Goal: Task Accomplishment & Management: Manage account settings

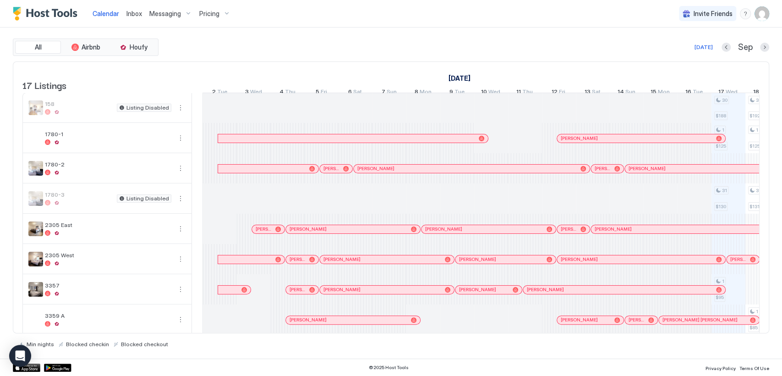
scroll to position [0, 509]
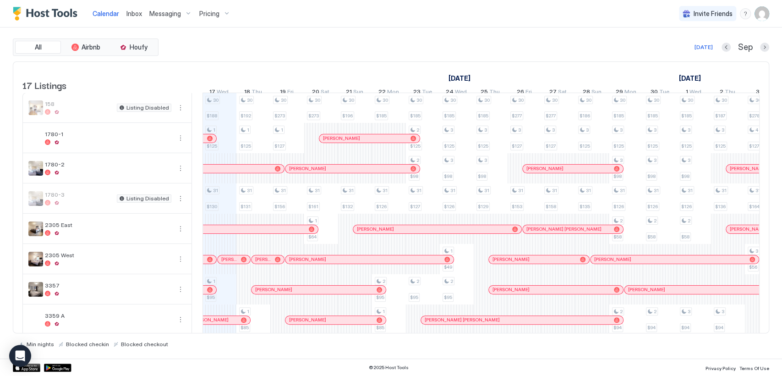
click at [174, 12] on span "Messaging" at bounding box center [165, 14] width 32 height 8
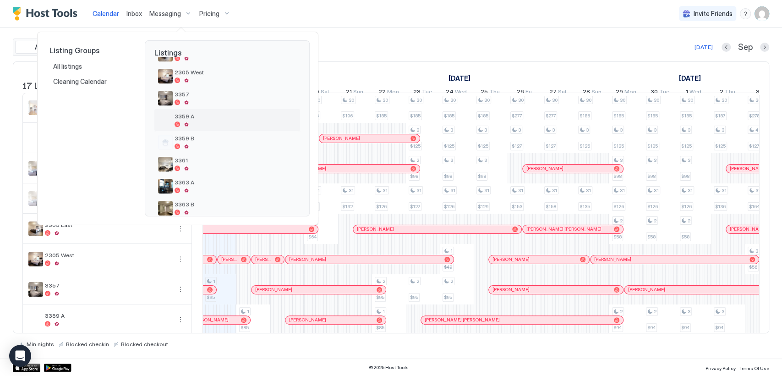
scroll to position [136, 0]
click at [244, 90] on span "3357" at bounding box center [236, 91] width 122 height 7
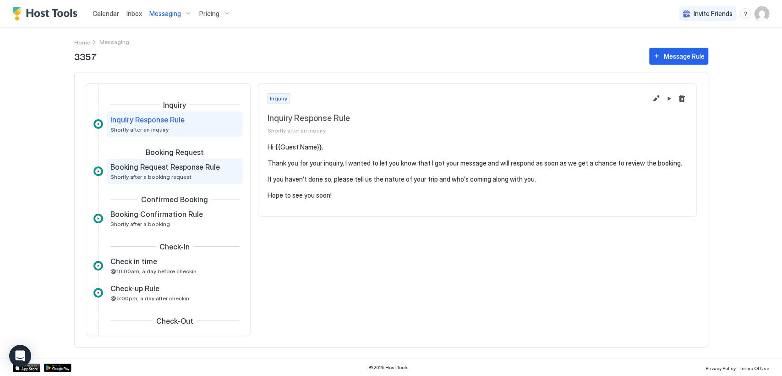
click at [186, 175] on span "Shortly after a booking request" at bounding box center [150, 176] width 81 height 7
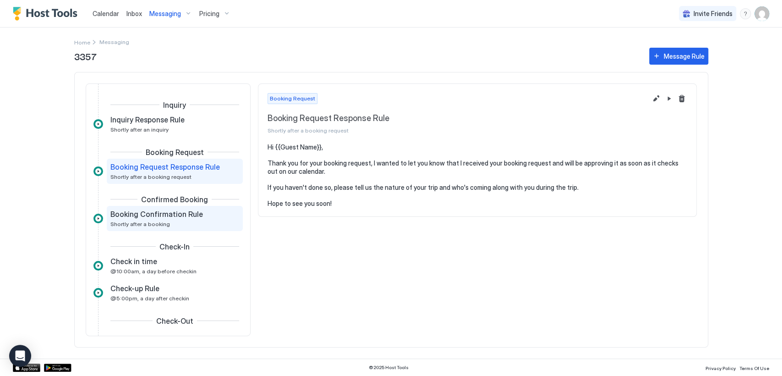
click at [203, 221] on div "Booking Confirmation Rule Shortly after a booking" at bounding box center [168, 218] width 116 height 18
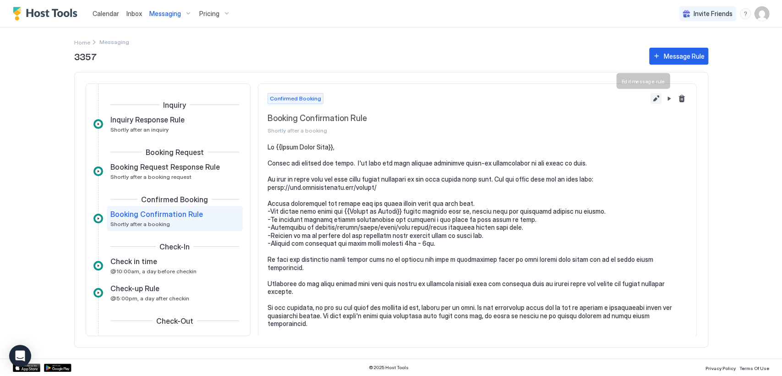
click at [651, 97] on button "Edit message rule" at bounding box center [656, 98] width 11 height 11
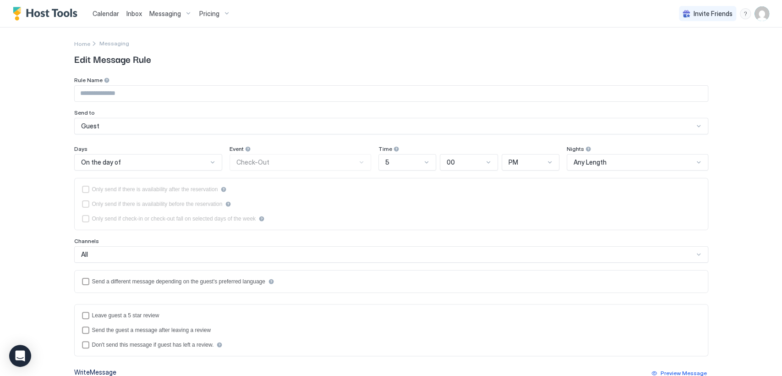
type input "**********"
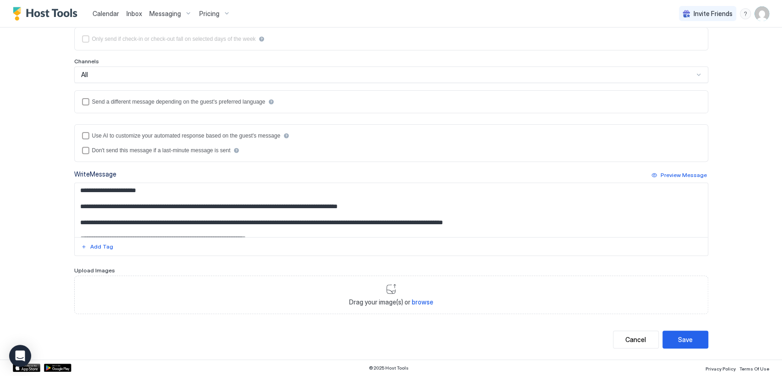
click at [301, 221] on textarea "Input Field" at bounding box center [391, 210] width 633 height 54
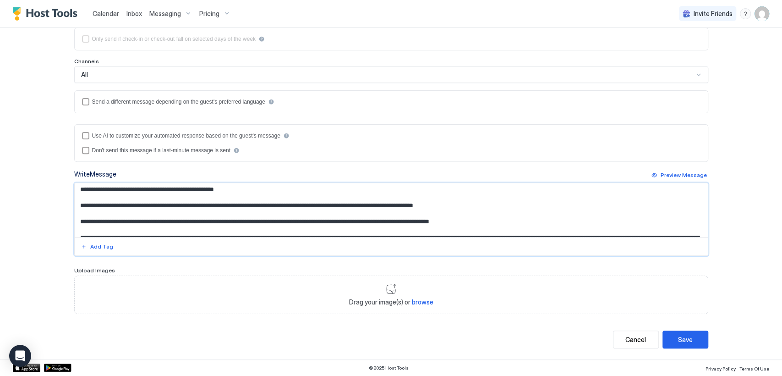
scroll to position [105, 0]
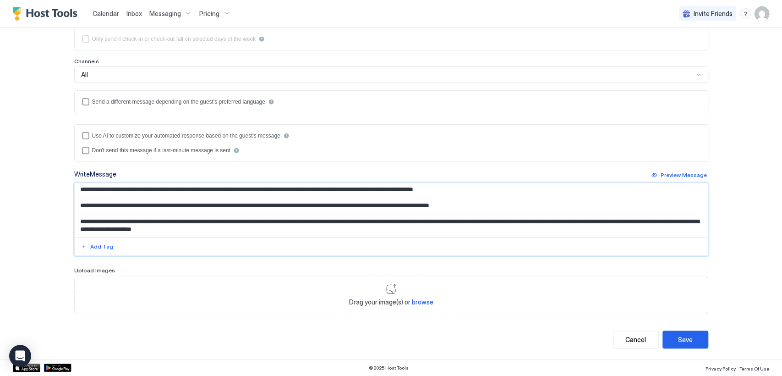
click at [567, 210] on textarea "Input Field" at bounding box center [391, 210] width 633 height 54
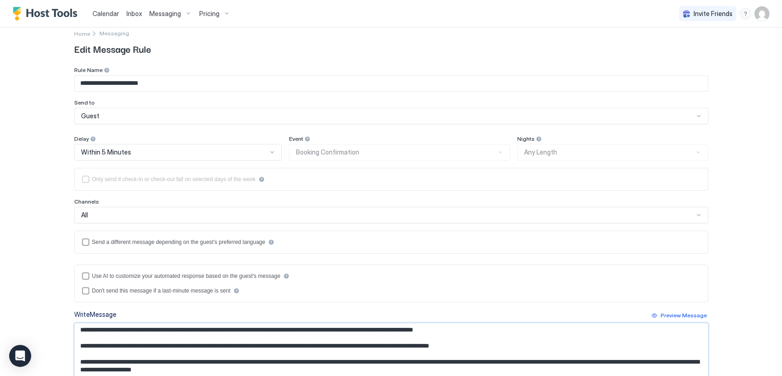
scroll to position [0, 0]
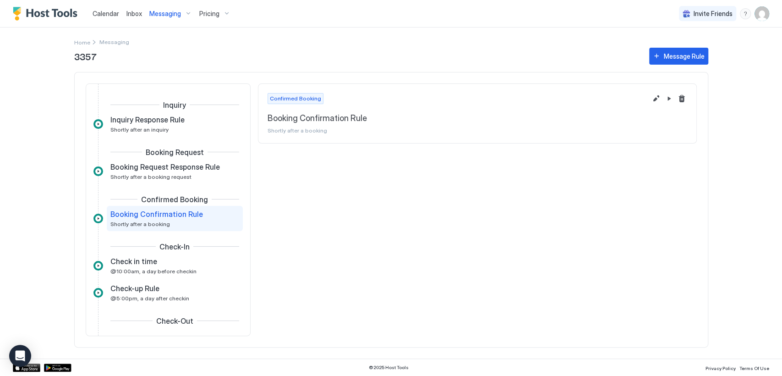
scroll to position [10, 0]
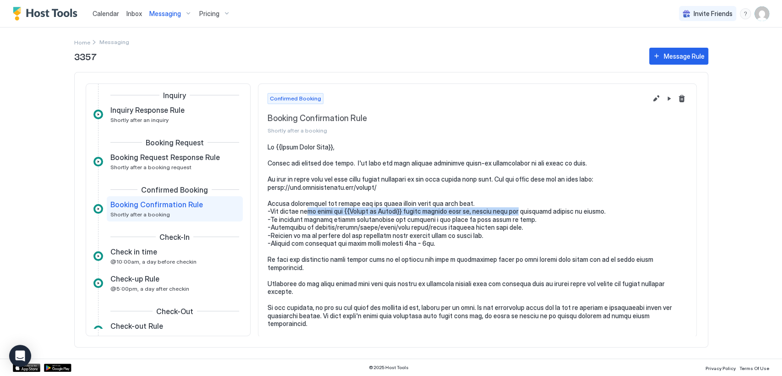
drag, startPoint x: 314, startPoint y: 213, endPoint x: 552, endPoint y: 212, distance: 238.3
click at [552, 212] on pre at bounding box center [478, 235] width 420 height 185
click at [372, 233] on pre at bounding box center [478, 235] width 420 height 185
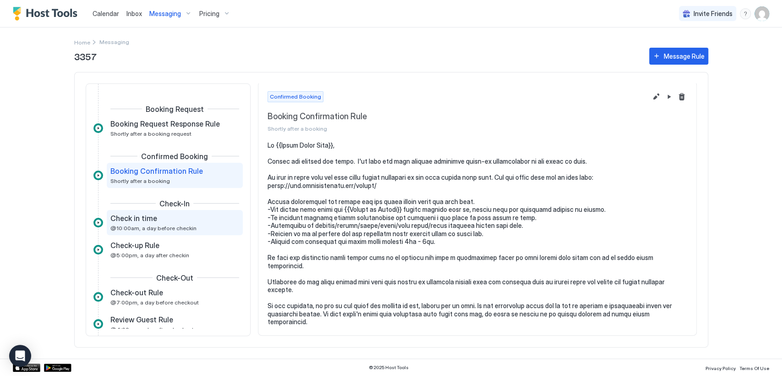
scroll to position [100, 0]
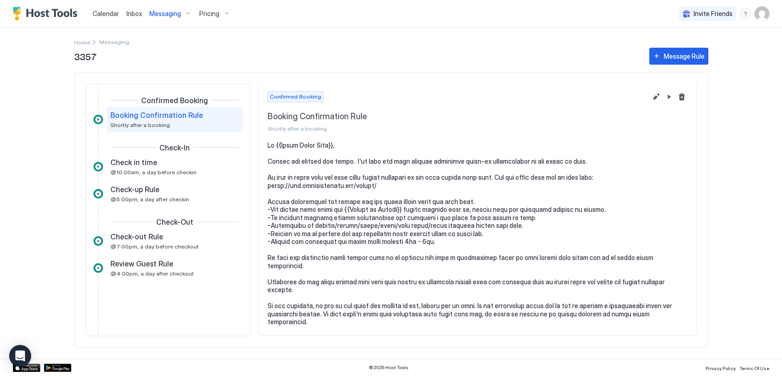
click at [172, 12] on span "Messaging" at bounding box center [165, 14] width 32 height 8
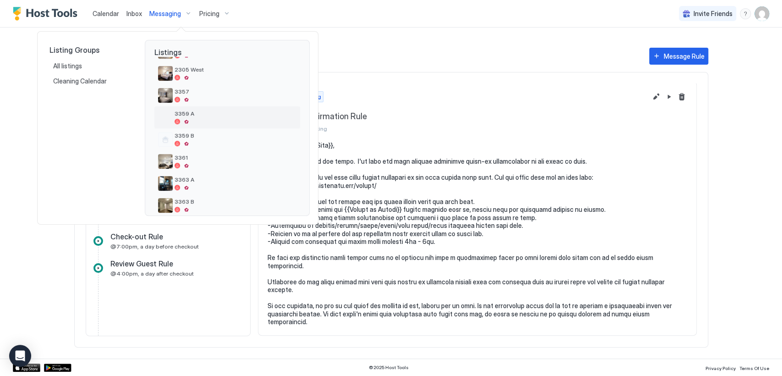
scroll to position [255, 0]
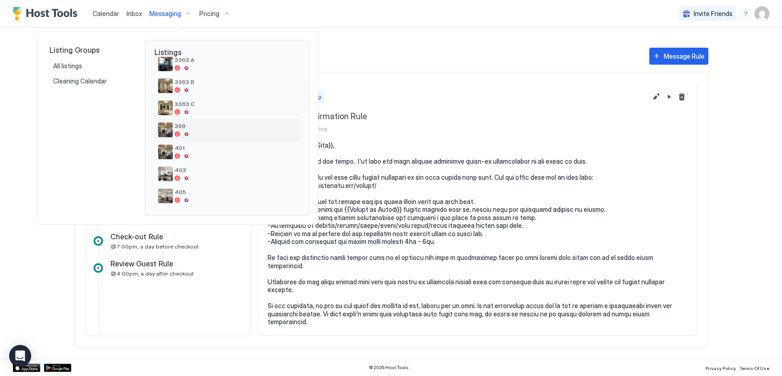
click at [209, 127] on span "399" at bounding box center [236, 125] width 122 height 7
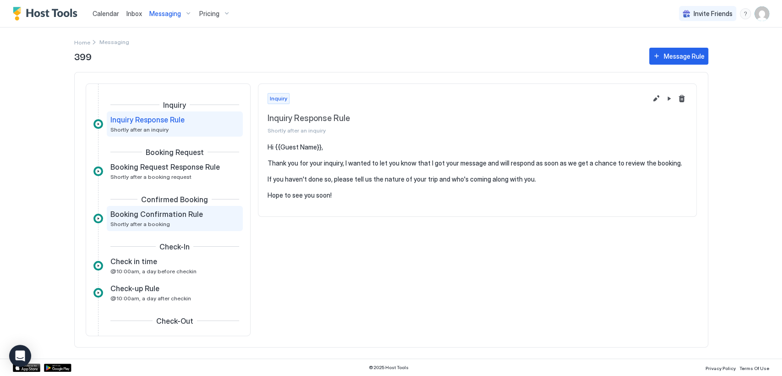
click at [197, 228] on div "Booking Confirmation Rule Shortly after a booking" at bounding box center [175, 218] width 136 height 25
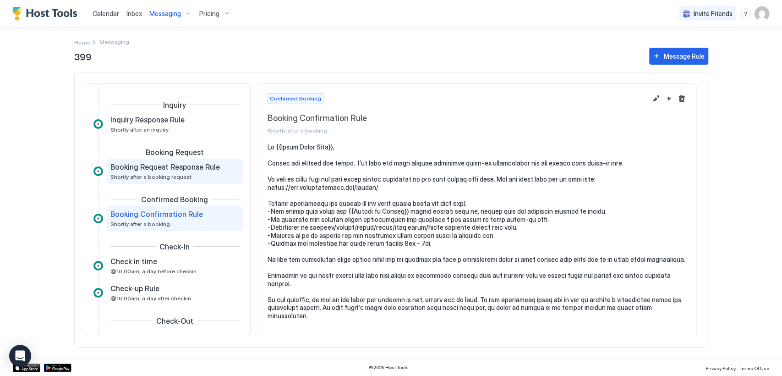
click at [213, 180] on div "Booking Request Response Rule Shortly after a booking request" at bounding box center [168, 171] width 116 height 18
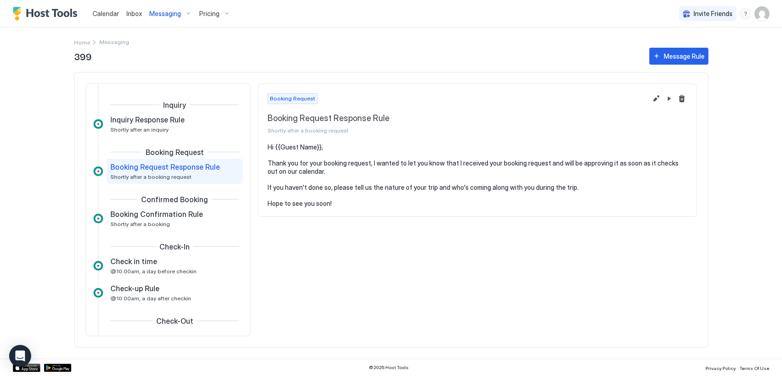
click at [201, 234] on div "Inquiry Inquiry Response Rule Shortly after an inquiry Booking Request Booking …" at bounding box center [167, 259] width 149 height 318
click at [205, 224] on div "Booking Confirmation Rule Shortly after a booking" at bounding box center [168, 218] width 116 height 18
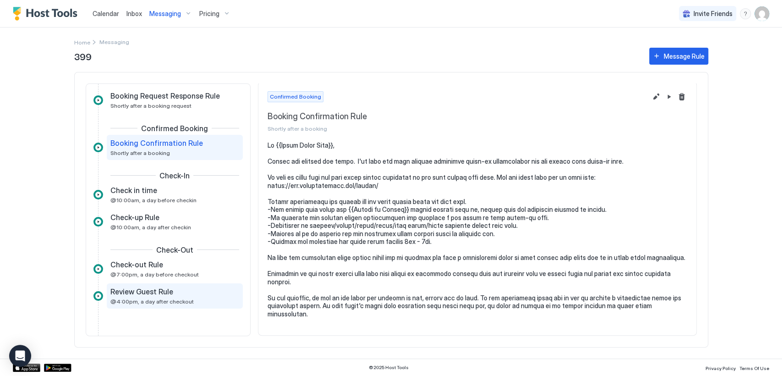
scroll to position [100, 0]
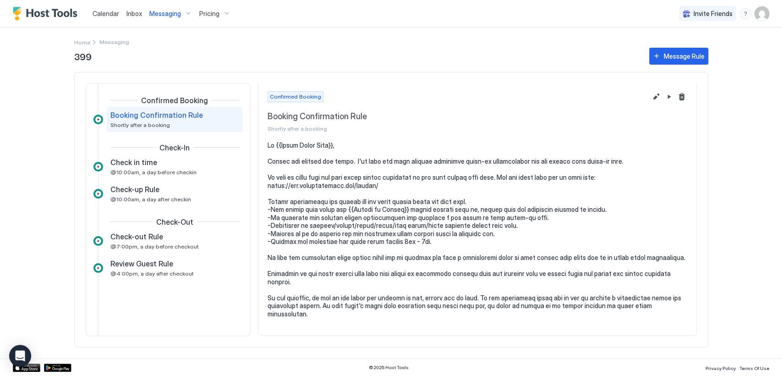
click at [176, 11] on span "Messaging" at bounding box center [165, 14] width 32 height 8
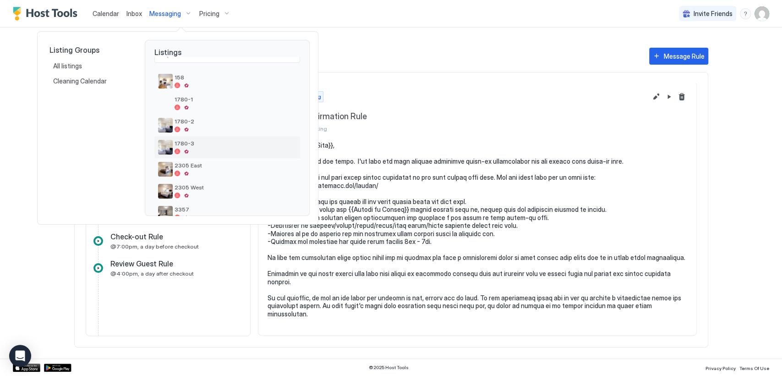
scroll to position [0, 0]
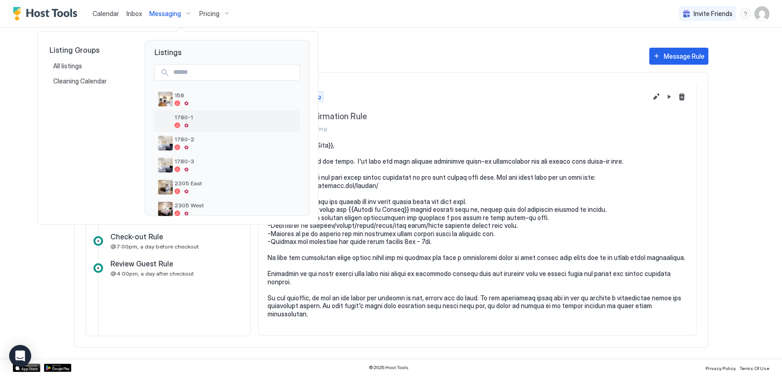
click at [203, 120] on div "1780-1" at bounding box center [236, 121] width 122 height 14
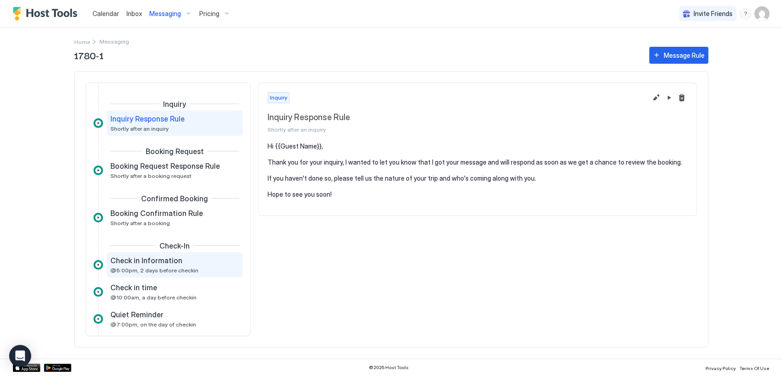
scroll to position [136, 0]
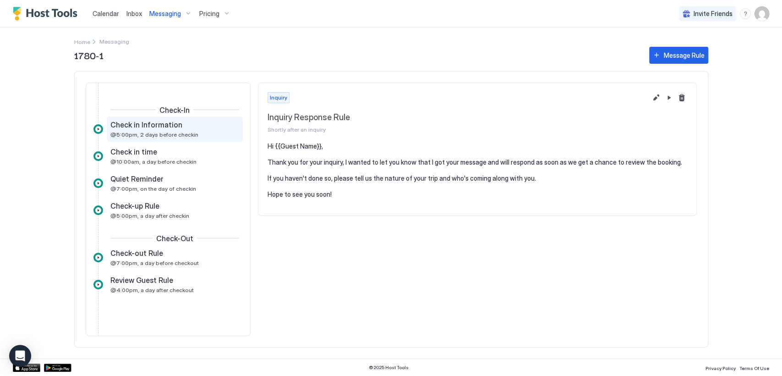
click at [198, 130] on div "Check in Information @5:00pm, 2 days before checkin" at bounding box center [168, 129] width 116 height 18
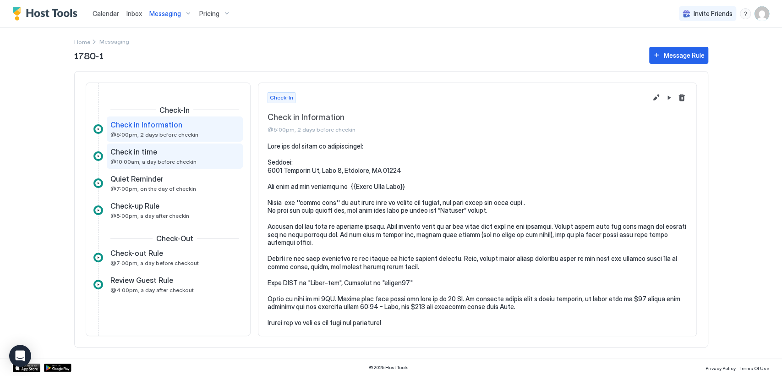
click at [195, 155] on div "Check in time" at bounding box center [168, 151] width 116 height 9
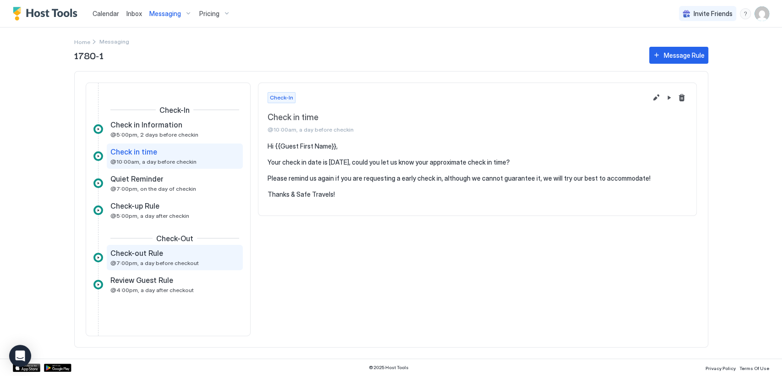
click at [191, 258] on div "Check-out Rule" at bounding box center [168, 252] width 116 height 9
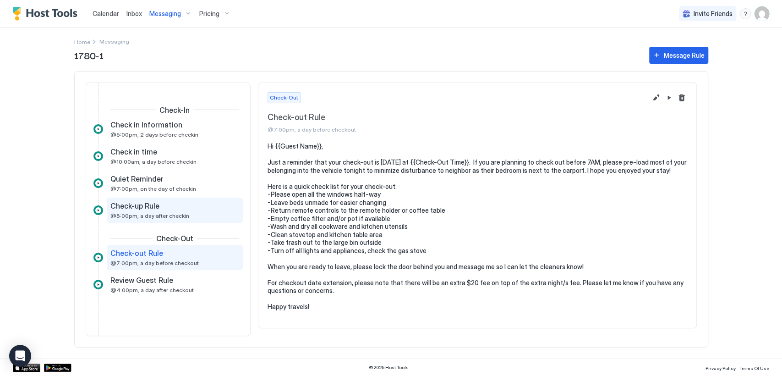
click at [187, 208] on div "Check-up Rule" at bounding box center [168, 205] width 116 height 9
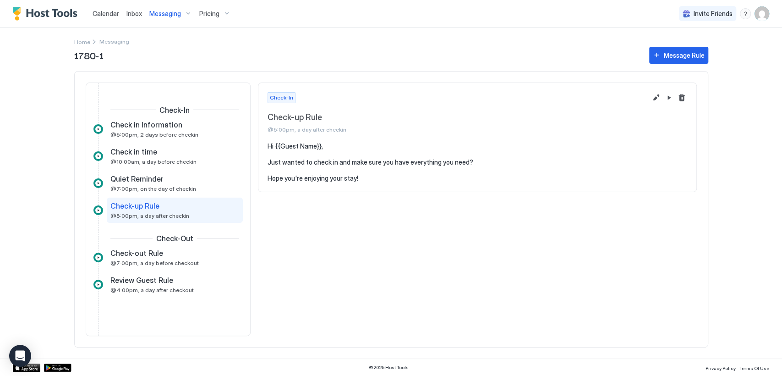
click at [176, 15] on span "Messaging" at bounding box center [165, 14] width 32 height 8
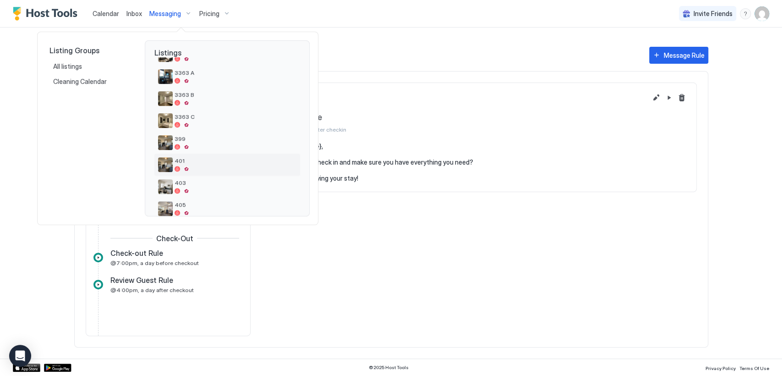
scroll to position [255, 0]
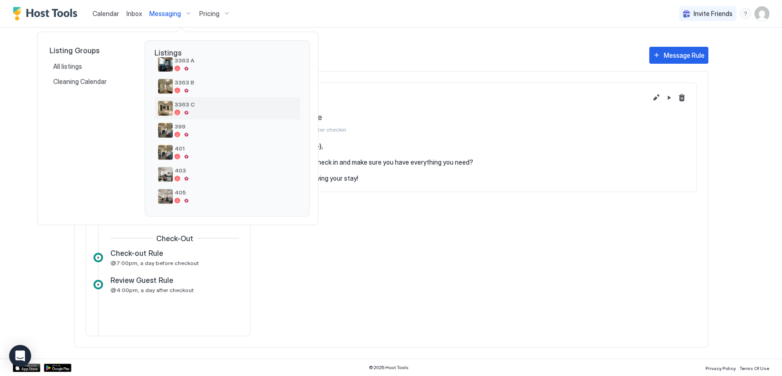
click at [240, 105] on span "3363 C" at bounding box center [236, 104] width 122 height 7
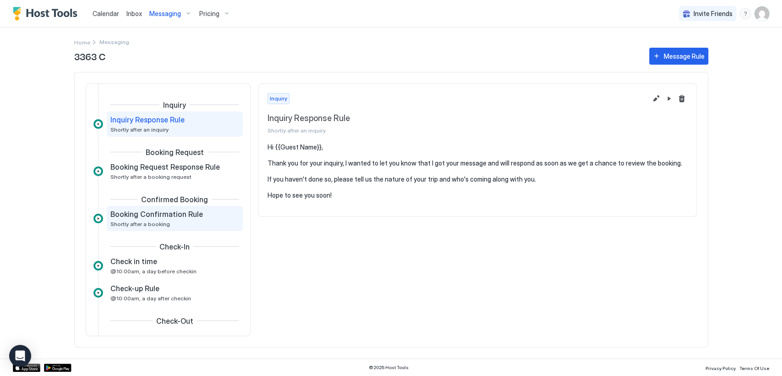
click at [206, 212] on div "Booking Confirmation Rule" at bounding box center [168, 213] width 116 height 9
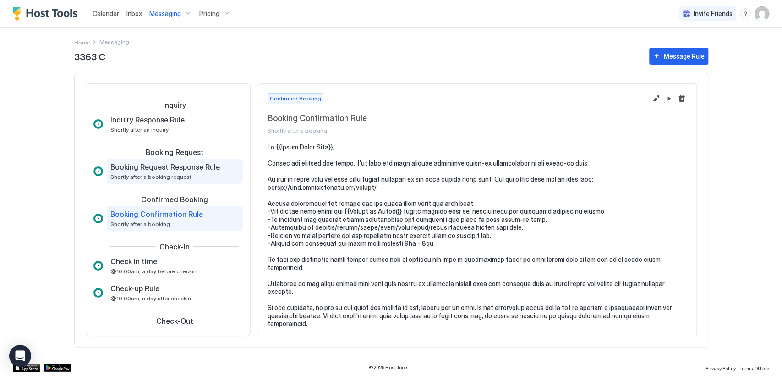
click at [189, 171] on span "Booking Request Response Rule" at bounding box center [165, 166] width 110 height 9
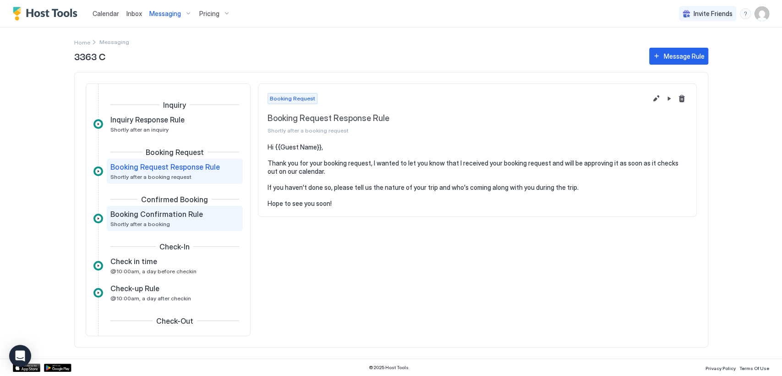
click at [197, 222] on div "Booking Confirmation Rule Shortly after a booking" at bounding box center [168, 218] width 116 height 18
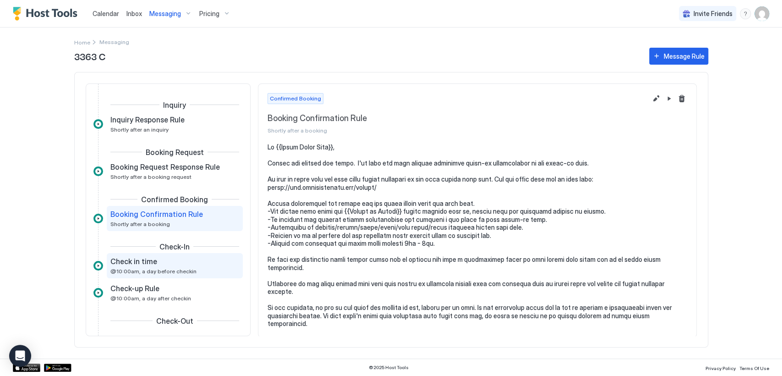
click at [198, 263] on div "Check in time" at bounding box center [168, 261] width 116 height 9
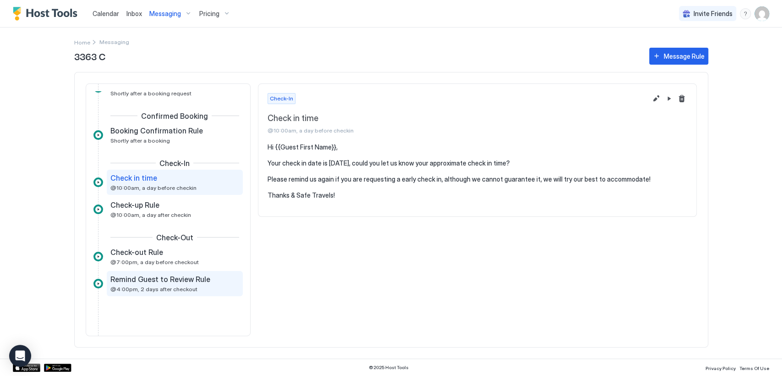
scroll to position [100, 0]
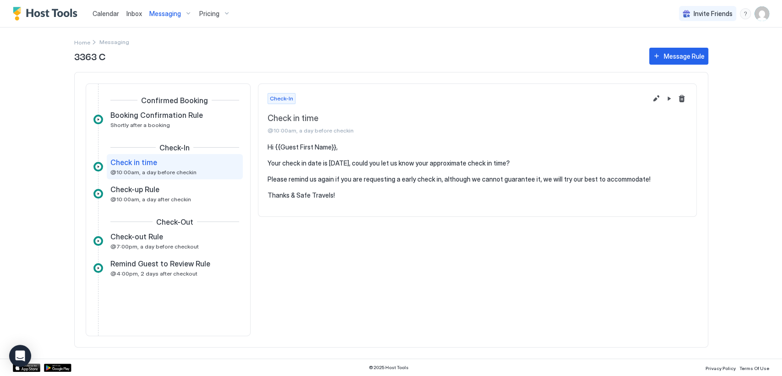
click at [170, 8] on div "Messaging" at bounding box center [171, 14] width 50 height 16
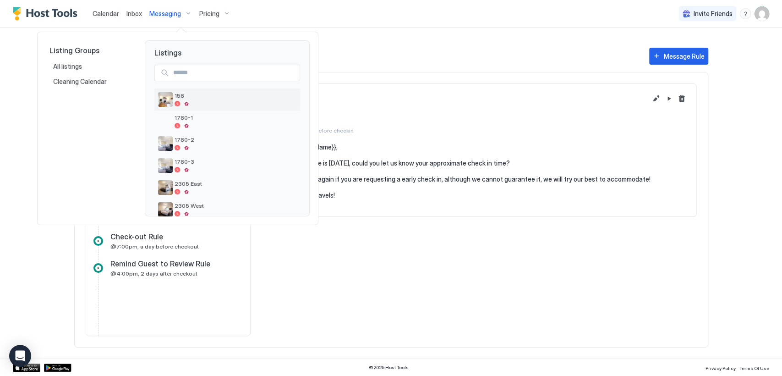
click at [224, 105] on div at bounding box center [236, 103] width 122 height 5
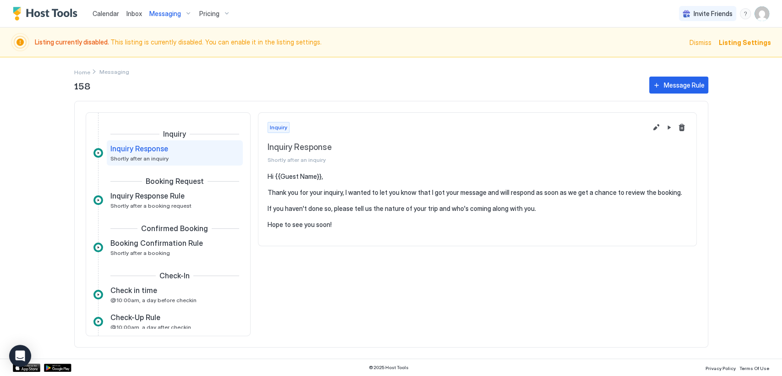
click at [137, 16] on span "Inbox" at bounding box center [134, 14] width 16 height 8
